Goal: Task Accomplishment & Management: Manage account settings

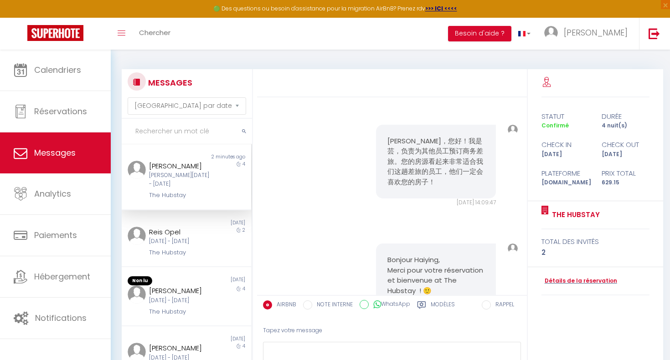
select select "message"
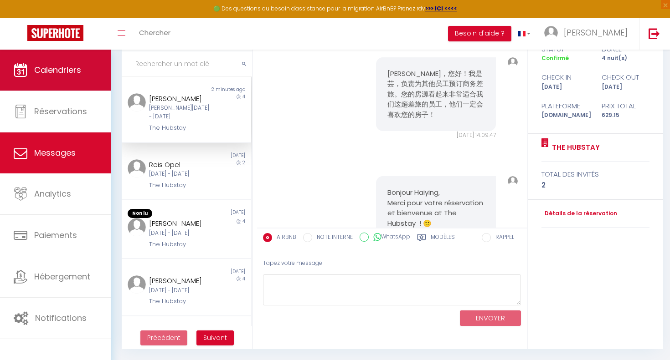
scroll to position [1825, 0]
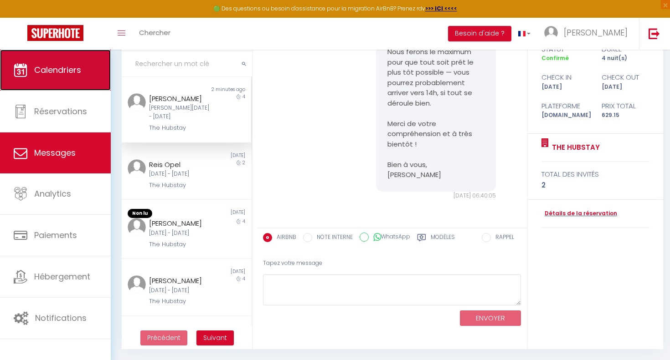
click at [76, 71] on span "Calendriers" at bounding box center [57, 69] width 47 height 11
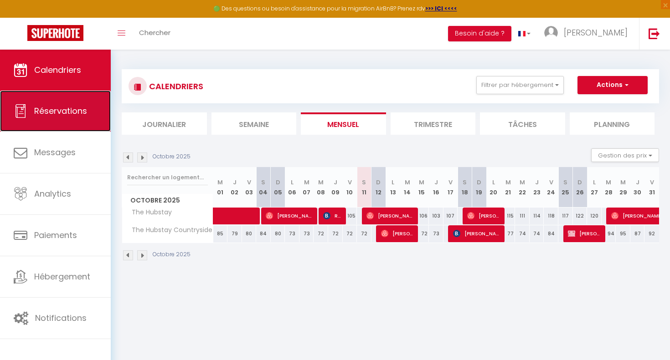
click at [96, 123] on link "Réservations" at bounding box center [55, 111] width 111 height 41
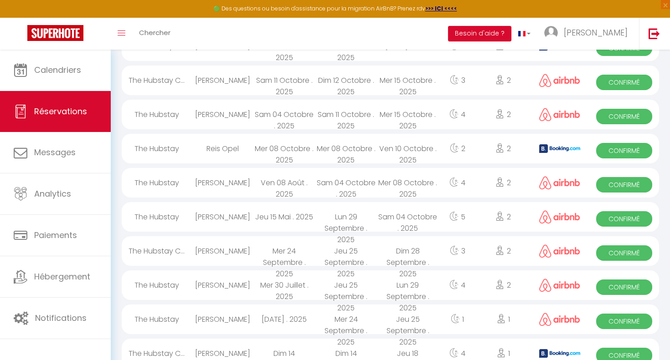
scroll to position [277, 0]
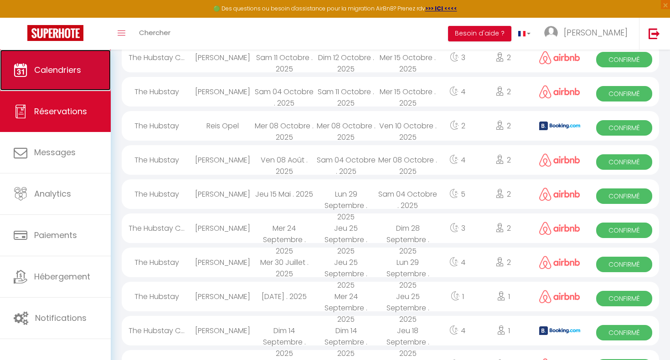
click at [34, 51] on link "Calendriers" at bounding box center [55, 70] width 111 height 41
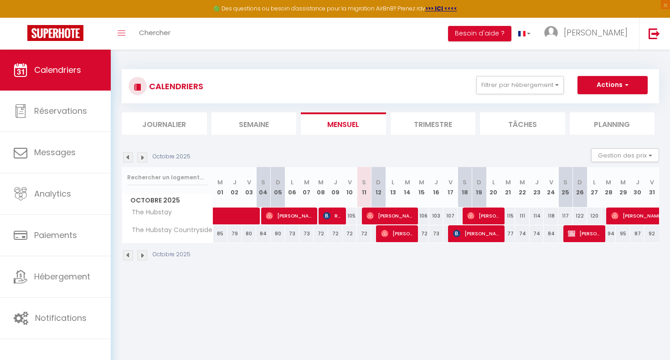
click at [440, 131] on li "Trimestre" at bounding box center [433, 124] width 85 height 22
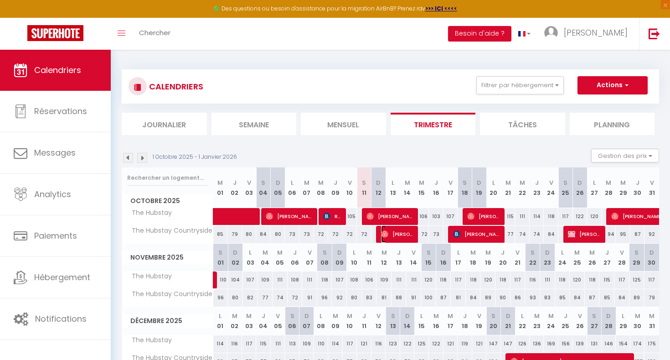
click at [411, 231] on span "[PERSON_NAME]" at bounding box center [398, 233] width 34 height 17
select select "OK"
select select "0"
select select "1"
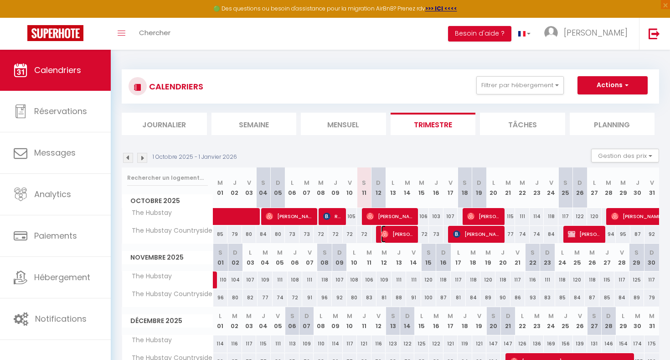
select select "1"
select select
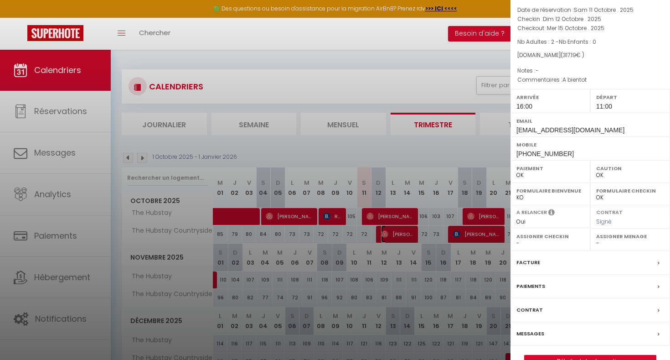
scroll to position [65, 0]
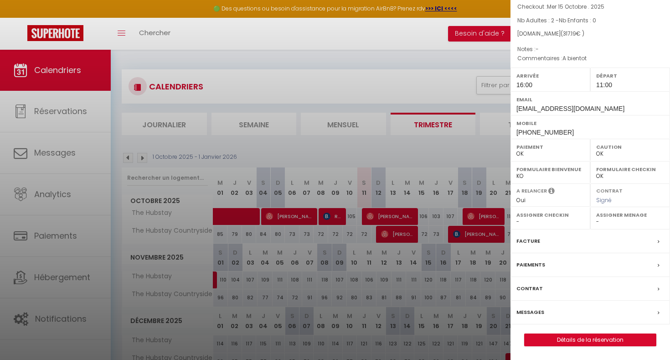
select select "45715"
click at [535, 288] on label "Contrat" at bounding box center [529, 288] width 26 height 10
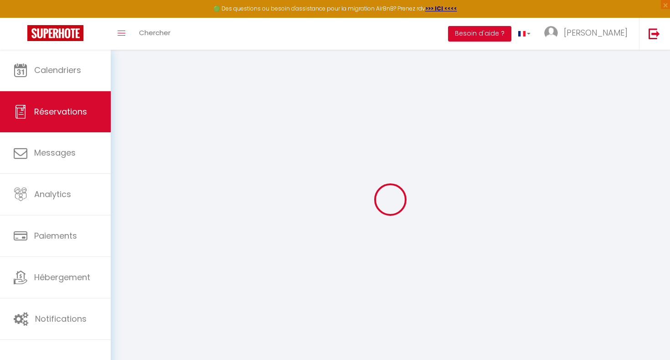
select select
checkbox input "false"
type textarea "A bientot"
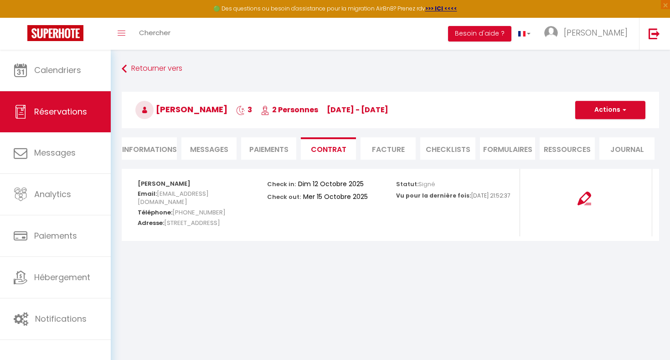
click at [561, 206] on div at bounding box center [584, 202] width 129 height 67
click at [561, 149] on li "Ressources" at bounding box center [567, 148] width 55 height 22
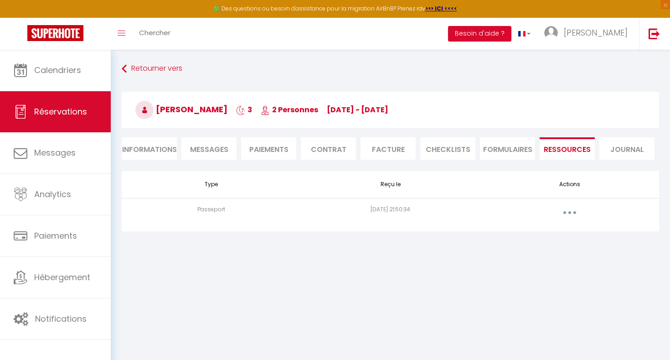
click at [434, 207] on td "[DATE] 21:50:34" at bounding box center [390, 212] width 179 height 29
click at [370, 207] on td "[DATE] 21:50:34" at bounding box center [390, 212] width 179 height 29
click at [561, 210] on button "button" at bounding box center [570, 212] width 26 height 15
click at [550, 234] on link "Voir le document" at bounding box center [546, 232] width 68 height 15
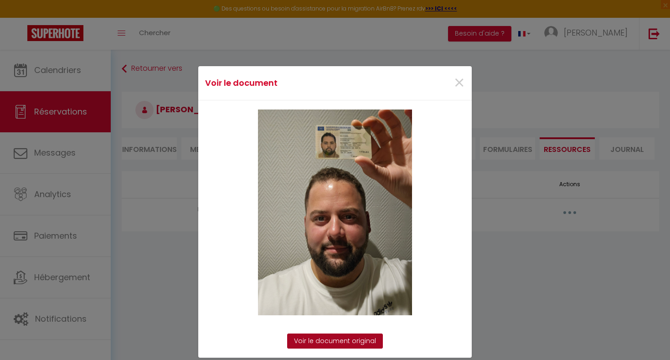
click at [359, 340] on link "Voir le document original" at bounding box center [335, 340] width 96 height 15
click at [467, 85] on div "×" at bounding box center [425, 83] width 91 height 20
click at [459, 82] on span "×" at bounding box center [458, 82] width 11 height 27
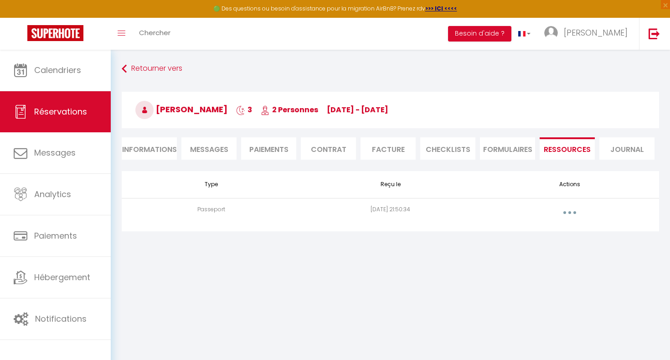
click at [324, 142] on li "Contrat" at bounding box center [328, 148] width 55 height 22
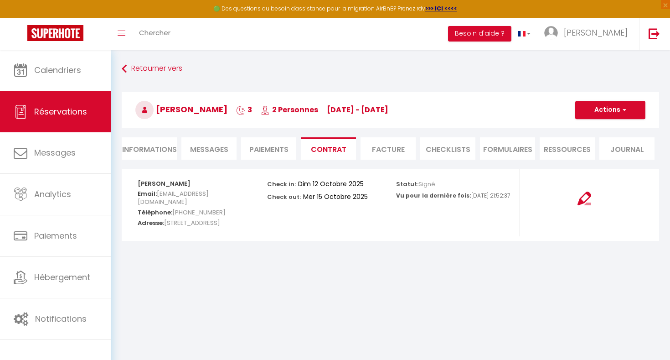
click at [592, 202] on div at bounding box center [584, 192] width 117 height 25
click at [588, 199] on img at bounding box center [584, 198] width 14 height 14
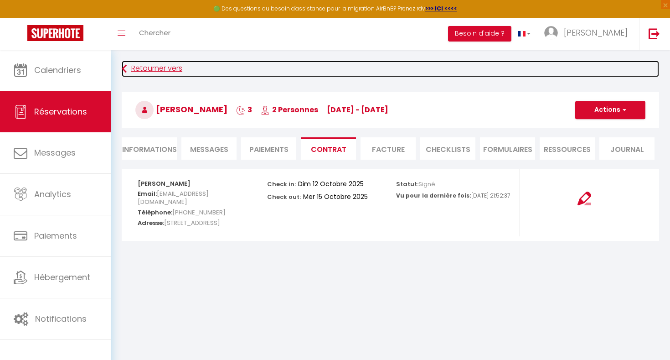
click at [146, 68] on link "Retourner vers" at bounding box center [390, 69] width 537 height 16
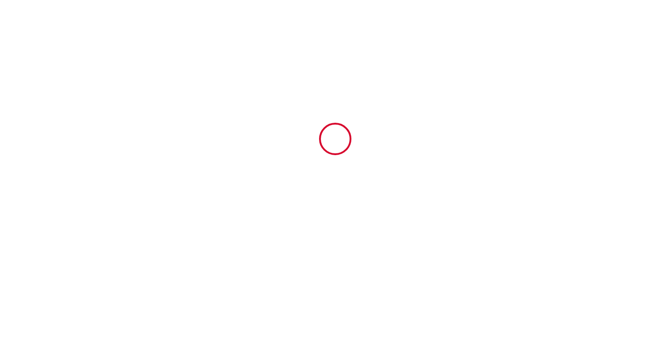
type input "6939347"
type input "The Hubstay Countryside"
type input "[STREET_ADDRESS]"
type input "86200"
type input "Ranton"
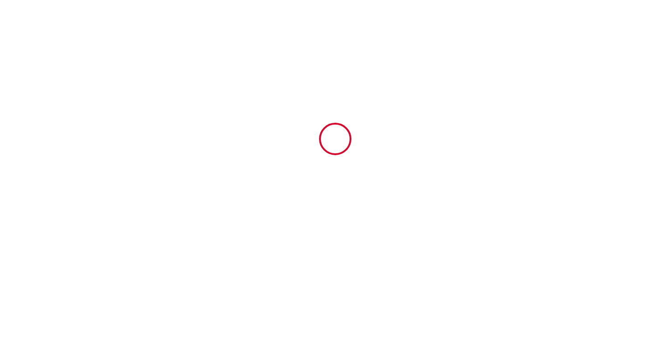
type input "[GEOGRAPHIC_DATA]"
type input "12 Sun October 2025"
type input "15 Wed October 2025"
type input "2"
type input "0"
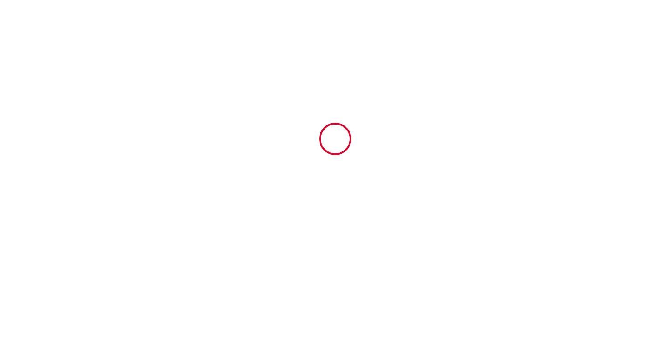
type input "300"
type input "317.19"
type input "[PERSON_NAME]"
type input "[STREET_ADDRESS]"
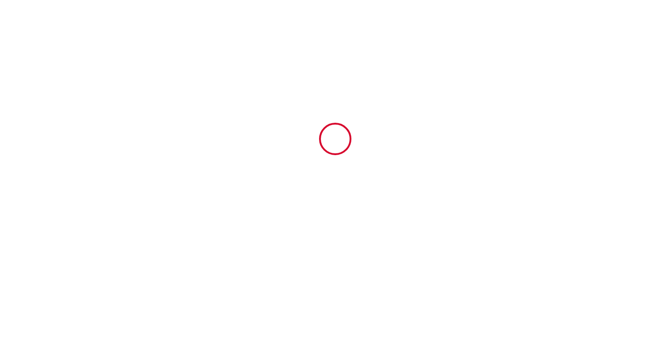
type input "92400"
type input "Courbevoie"
type input "[GEOGRAPHIC_DATA]"
type input "[EMAIL_ADDRESS][DOMAIN_NAME]"
type input "[PERSON_NAME]"
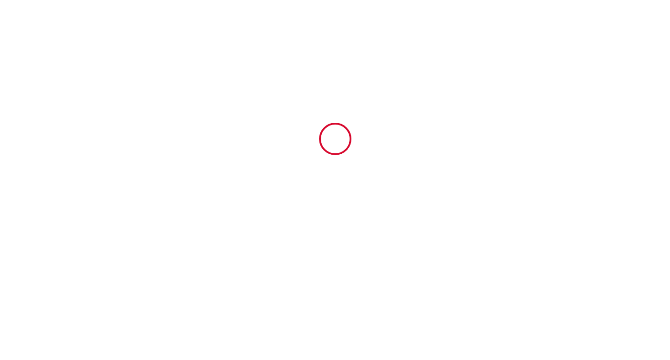
type input "Loison"
type input "[STREET_ADDRESS]"
type input "74080"
type input "[GEOGRAPHIC_DATA]"
type input "[EMAIL_ADDRESS][DOMAIN_NAME]"
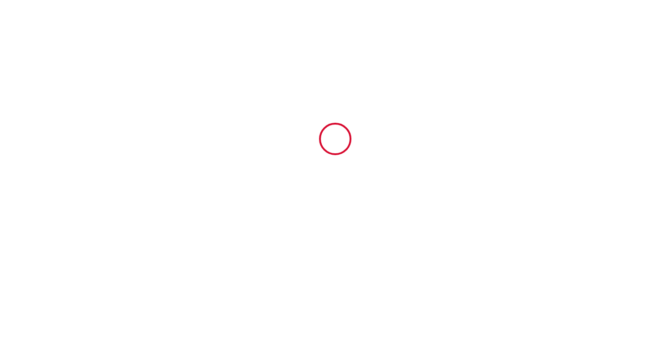
type input "[PHONE_NUMBER]"
select select "DE"
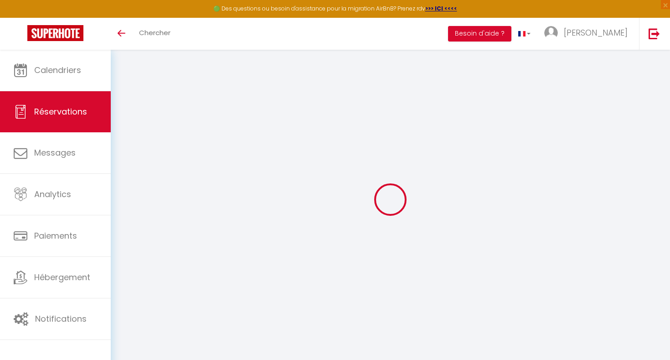
select select
checkbox input "false"
select select
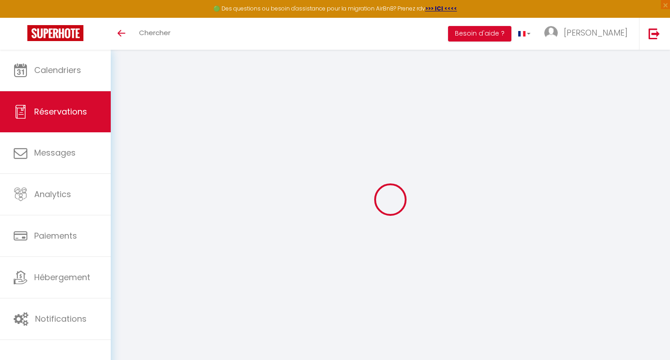
checkbox input "false"
type textarea "A bientot"
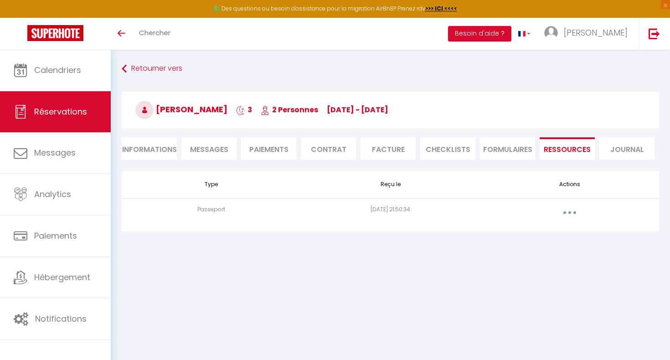
click at [58, 115] on span "Réservations" at bounding box center [60, 111] width 53 height 11
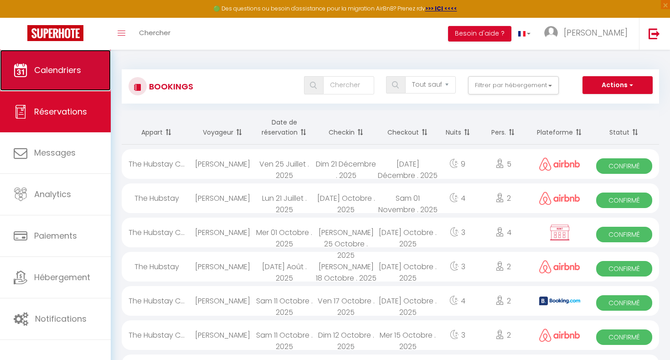
click at [55, 85] on link "Calendriers" at bounding box center [55, 70] width 111 height 41
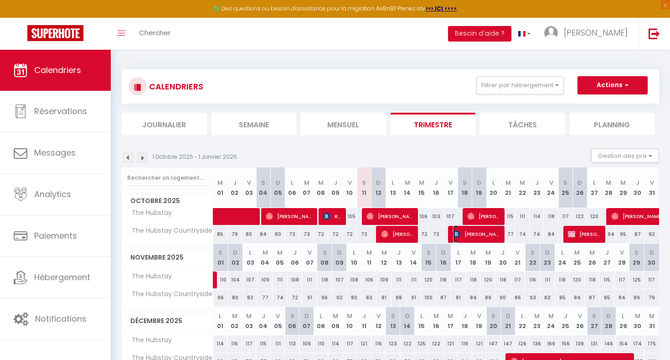
click at [467, 231] on span "[PERSON_NAME]" at bounding box center [477, 233] width 49 height 17
select select "OK"
select select "KO"
select select "0"
select select "1"
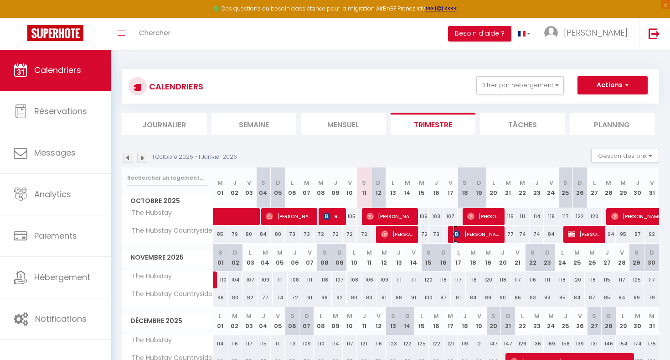
select select "1"
select select
select select "45715"
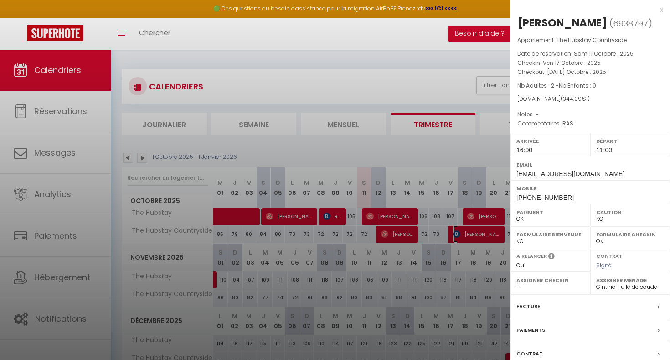
scroll to position [65, 0]
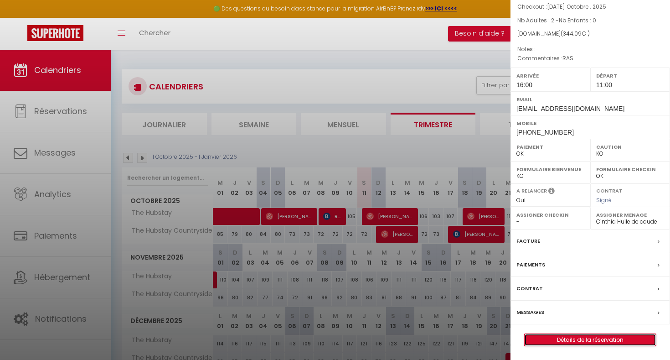
click at [587, 341] on link "Détails de la réservation" at bounding box center [590, 340] width 131 height 12
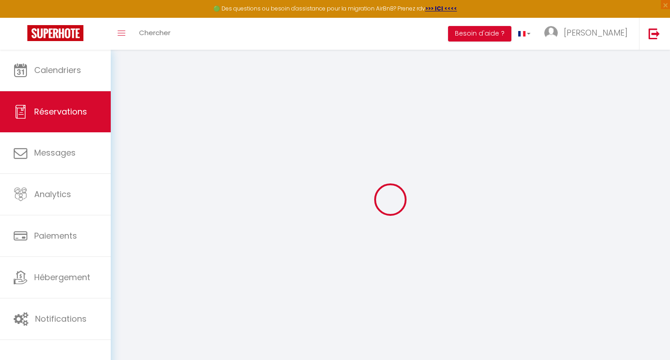
type input "Batiste"
type input "QUENTIN"
type input "bquent.657745@guest.booking.com"
type input "batistequentin@gmail.com"
type input "+33786248159"
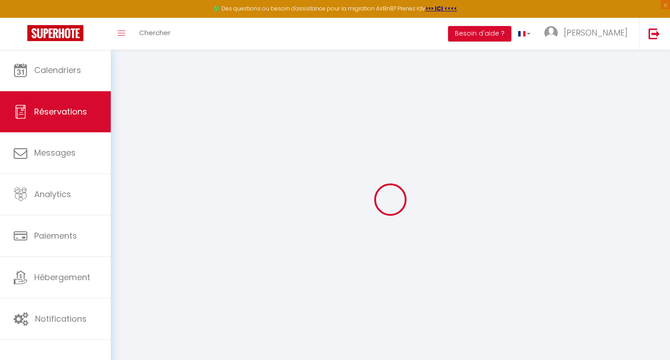
type input "0786248159"
type input "7 rue la Perouse"
type input "RENNES"
select select "FR"
type input "49.39"
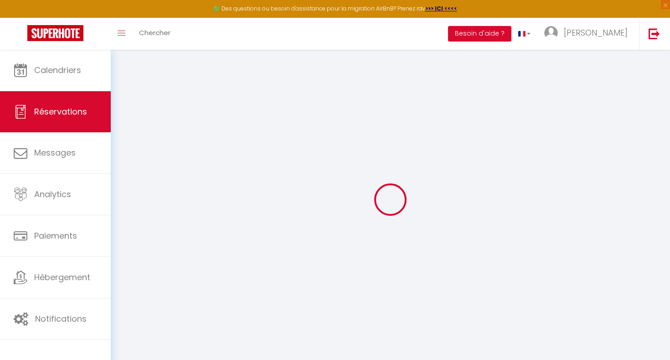
select select "77100"
select select "1"
select select
type input "2"
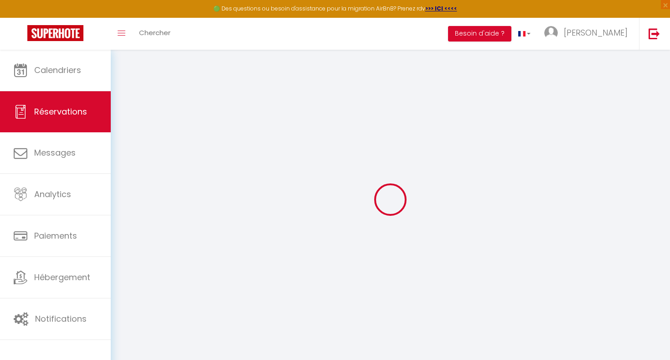
select select "12"
select select
type input "269.28"
checkbox input "false"
type input "0"
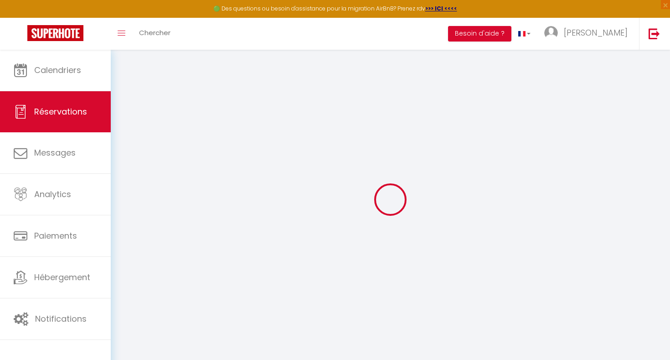
select select "2"
type input "0"
select select
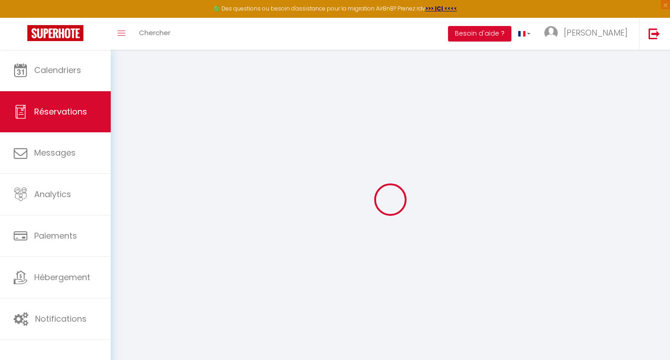
select select "14"
checkbox input "false"
select select
checkbox input "false"
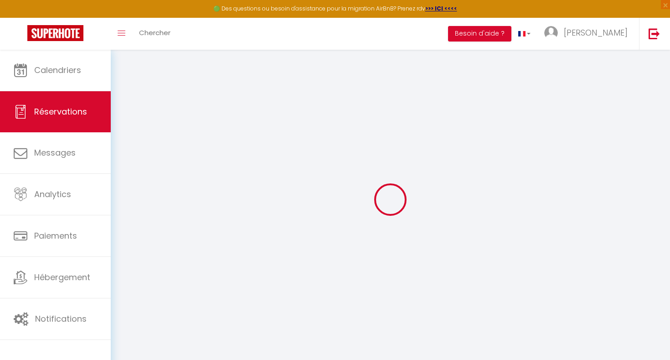
select select
checkbox input "false"
type textarea "RAS"
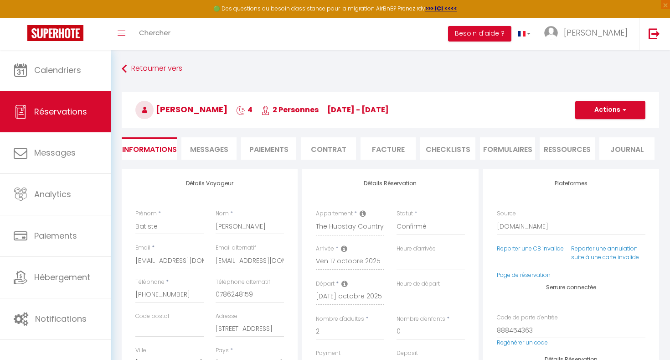
type input "60"
type input "14.81"
select select
checkbox input "false"
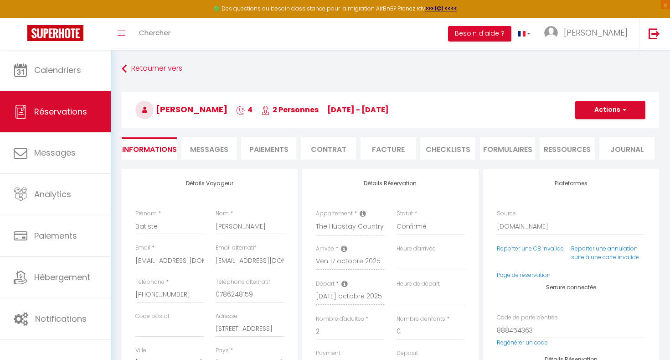
select select "16:00"
select select "11:00"
click at [328, 148] on li "Contrat" at bounding box center [328, 148] width 55 height 22
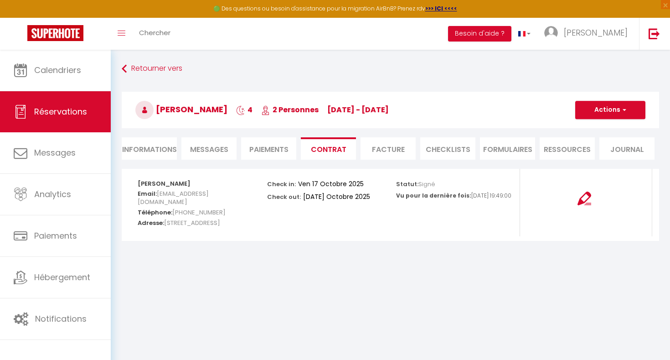
click at [579, 147] on li "Ressources" at bounding box center [567, 148] width 55 height 22
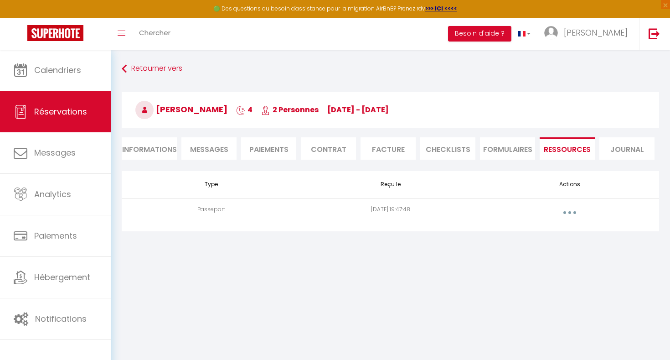
click at [569, 218] on button "button" at bounding box center [570, 212] width 26 height 15
click at [535, 234] on link "Voir le document" at bounding box center [546, 232] width 68 height 15
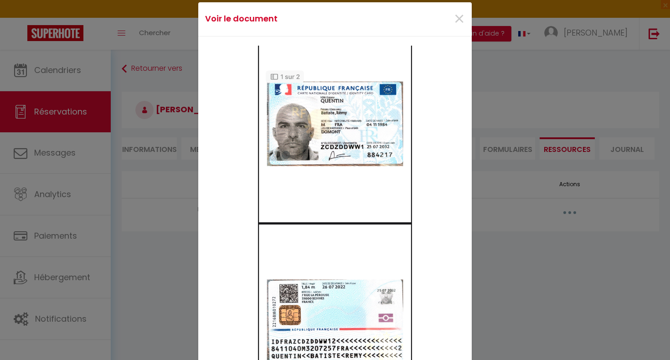
click at [317, 237] on img at bounding box center [335, 212] width 154 height 333
click at [464, 18] on span "×" at bounding box center [458, 18] width 11 height 27
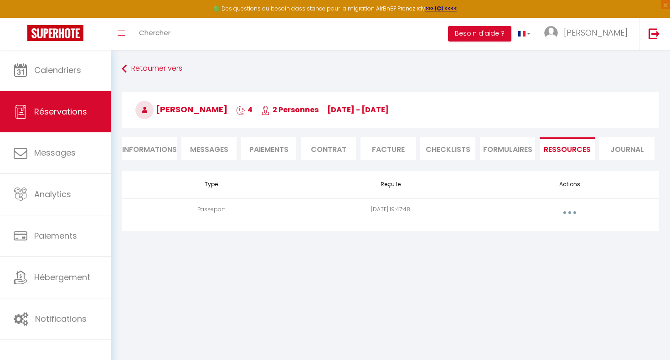
click at [328, 151] on li "Contrat" at bounding box center [328, 148] width 55 height 22
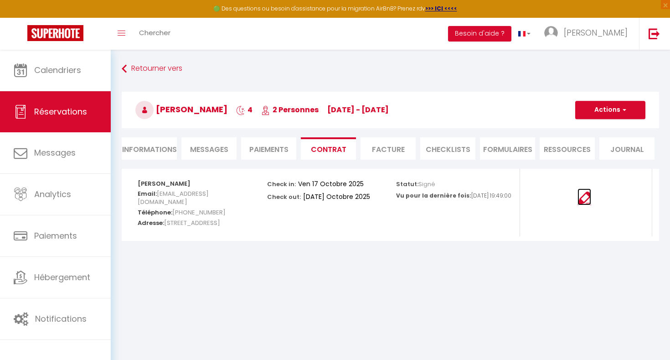
click at [583, 203] on img at bounding box center [584, 198] width 14 height 14
